Goal: Obtain resource: Obtain resource

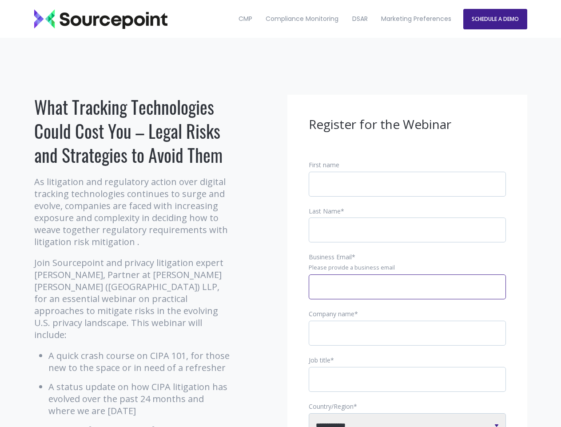
click at [408, 294] on input "Business Email *" at bounding box center [407, 286] width 197 height 25
